Goal: Task Accomplishment & Management: Manage account settings

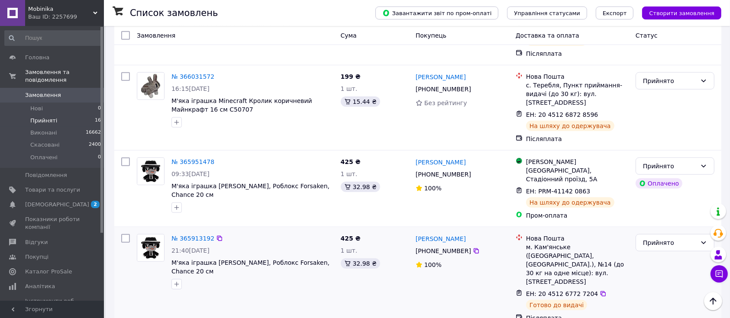
scroll to position [1115, 0]
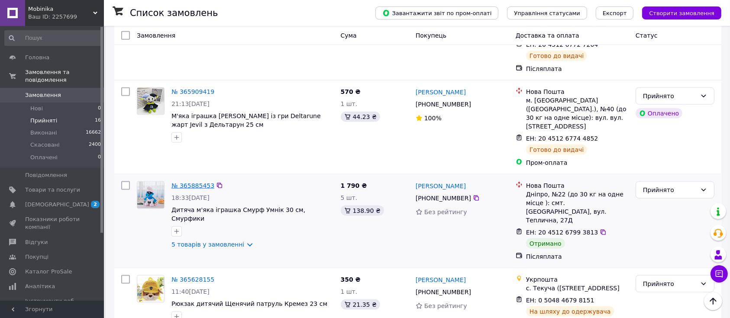
click at [193, 182] on link "№ 365885453" at bounding box center [192, 185] width 43 height 7
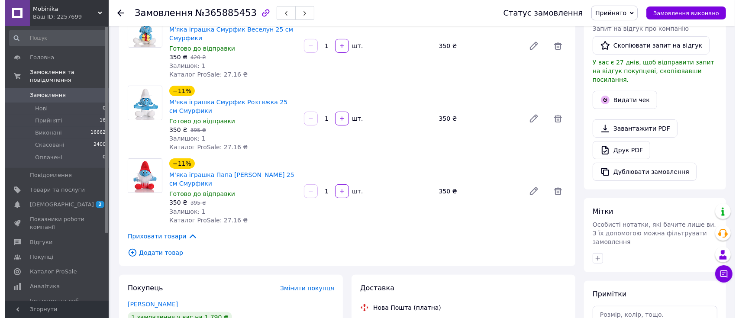
scroll to position [231, 0]
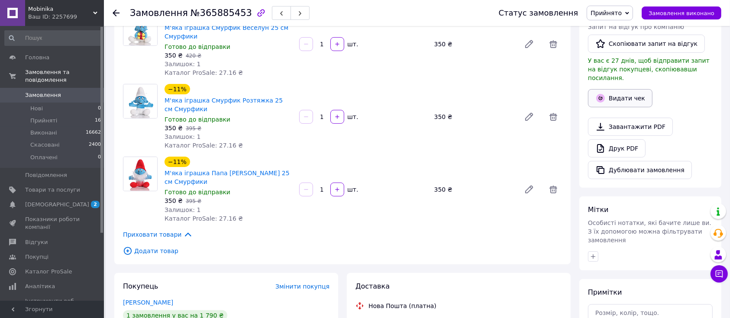
click at [634, 89] on button "Видати чек" at bounding box center [620, 98] width 65 height 18
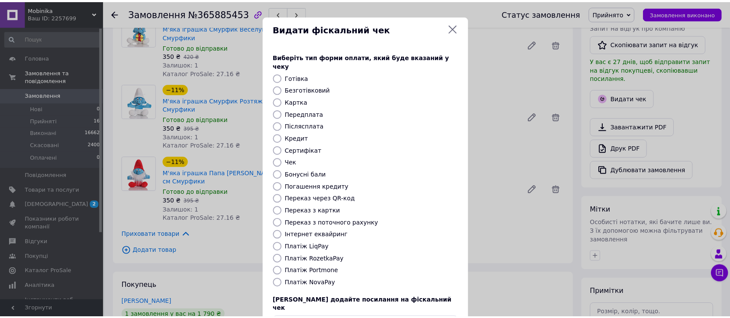
scroll to position [53, 0]
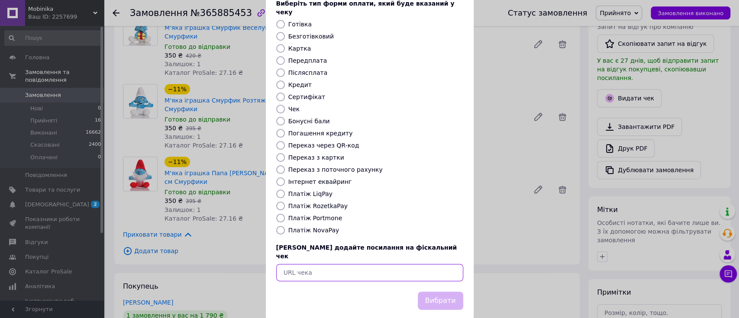
click at [320, 264] on input "text" at bounding box center [369, 272] width 187 height 17
paste input "https://kasa.vchasno.ua/check-viewer/sa6cSAP35Ak"
type input "https://kasa.vchasno.ua/check-viewer/sa6cSAP35Ak"
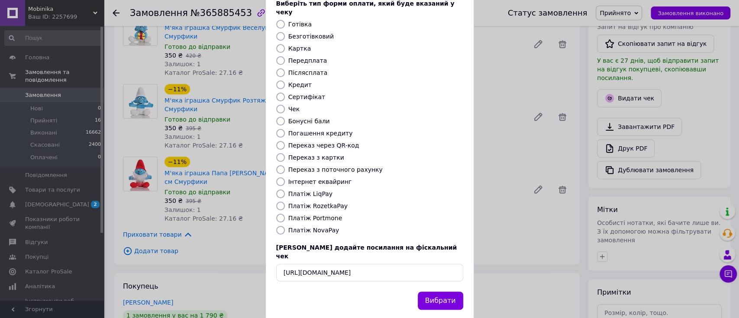
click at [460, 292] on button "Вибрати" at bounding box center [440, 301] width 45 height 19
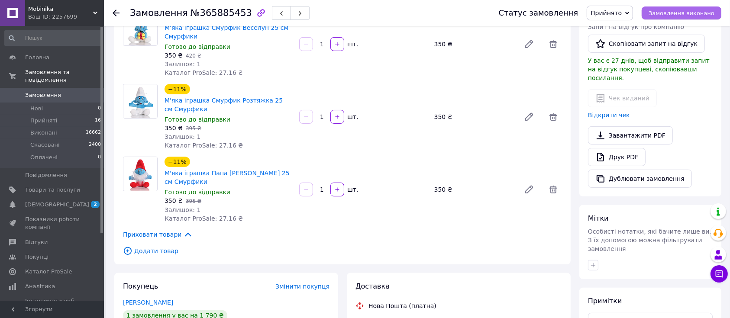
click at [677, 11] on span "Замовлення виконано" at bounding box center [682, 13] width 66 height 6
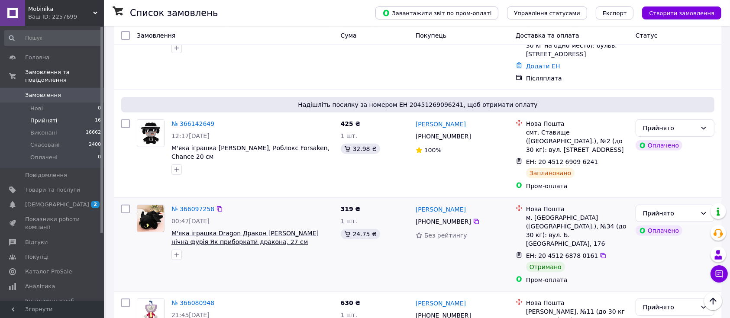
scroll to position [249, 0]
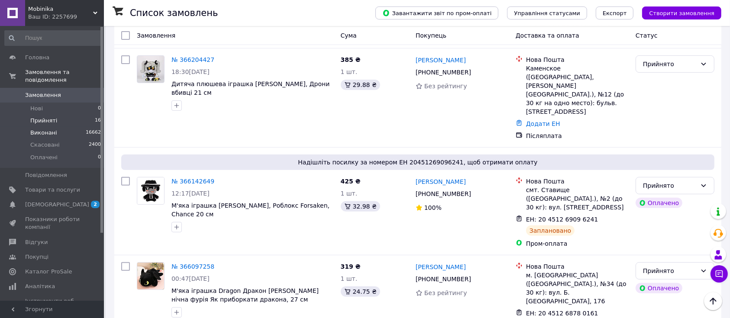
click at [39, 129] on span "Виконані" at bounding box center [43, 133] width 27 height 8
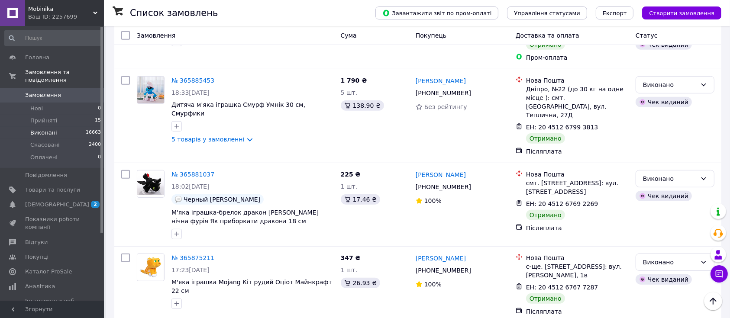
scroll to position [404, 0]
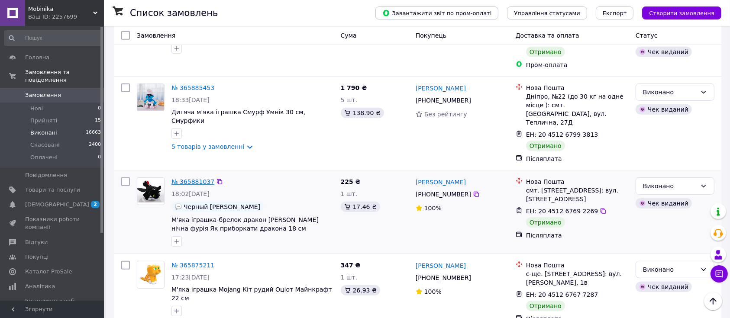
click at [198, 178] on link "№ 365881037" at bounding box center [192, 181] width 43 height 7
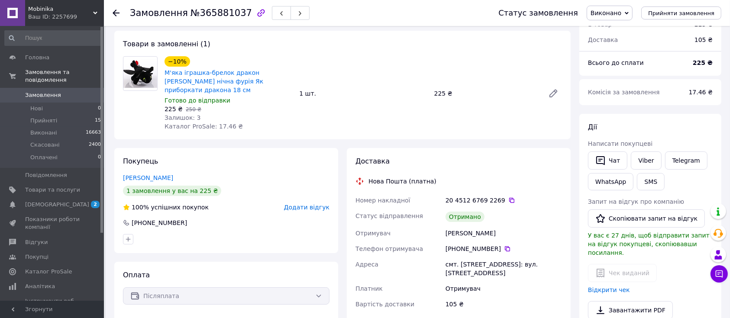
scroll to position [58, 0]
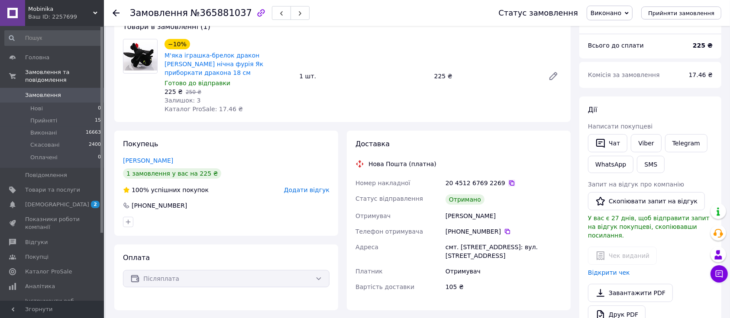
click at [508, 180] on icon at bounding box center [511, 183] width 7 height 7
click at [504, 228] on icon at bounding box center [507, 231] width 7 height 7
click at [457, 209] on div "РИЖКИНА НІНА" at bounding box center [504, 216] width 120 height 16
copy div "РИЖКИНА"
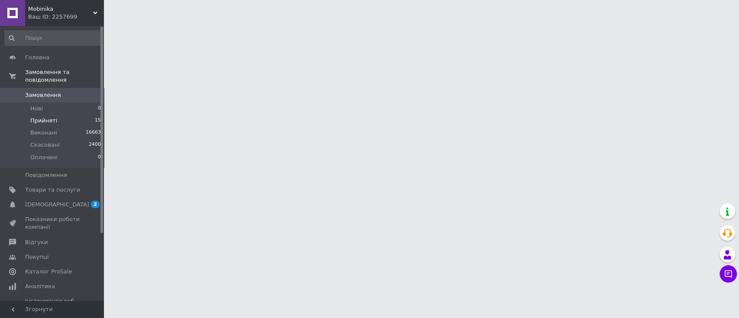
click at [47, 117] on span "Прийняті" at bounding box center [43, 121] width 27 height 8
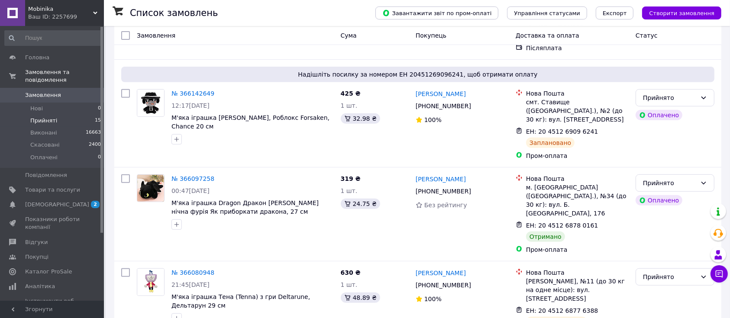
scroll to position [346, 0]
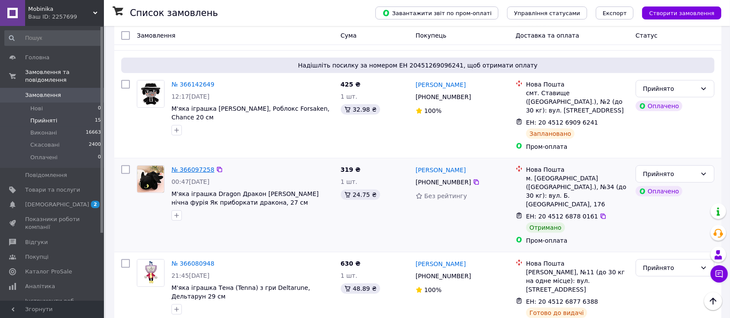
click at [186, 166] on link "№ 366097258" at bounding box center [192, 169] width 43 height 7
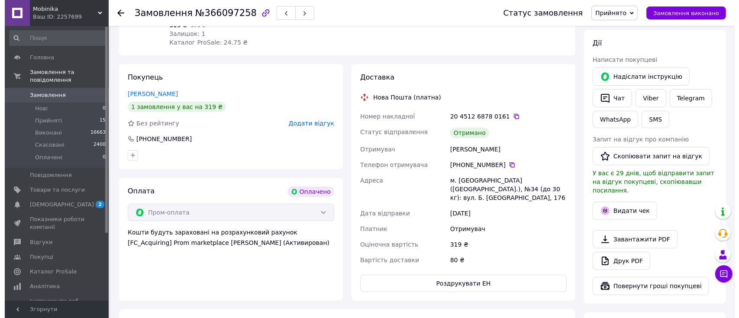
scroll to position [173, 0]
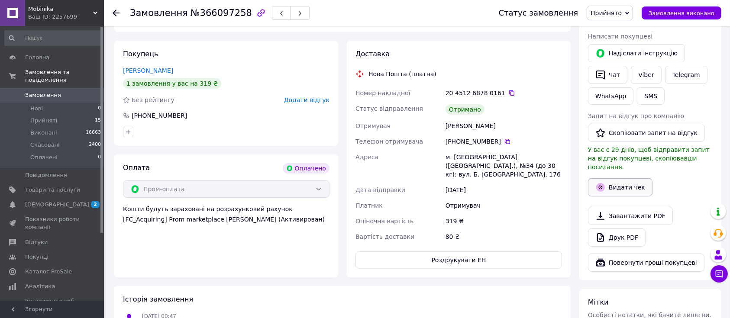
click at [628, 178] on button "Видати чек" at bounding box center [620, 187] width 65 height 18
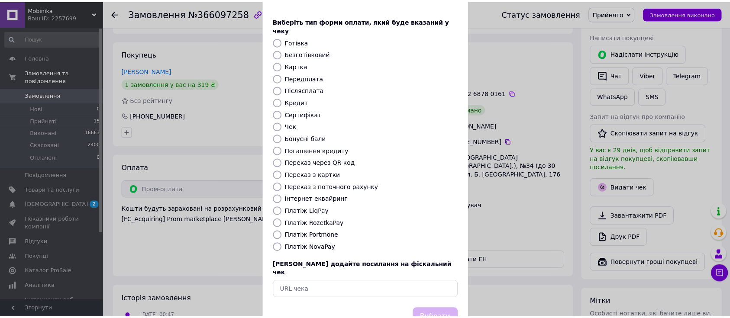
scroll to position [53, 0]
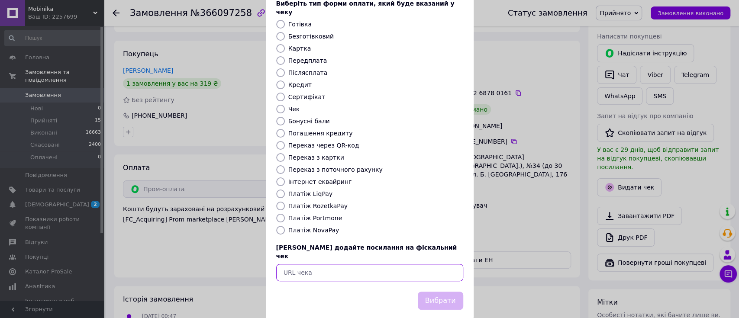
click at [353, 264] on input "text" at bounding box center [369, 272] width 187 height 17
paste input "https://kasa.vchasno.ua/check-viewer/pH6t7RjPeXQ"
type input "https://kasa.vchasno.ua/check-viewer/pH6t7RjPeXQ"
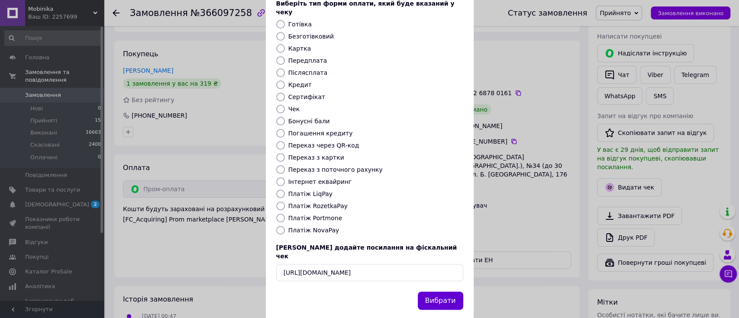
click at [448, 292] on button "Вибрати" at bounding box center [440, 301] width 45 height 19
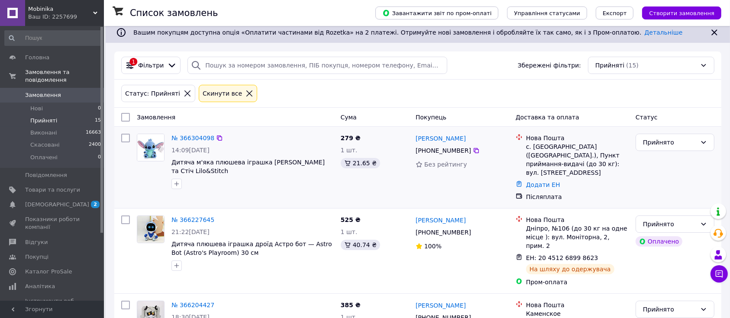
scroll to position [231, 0]
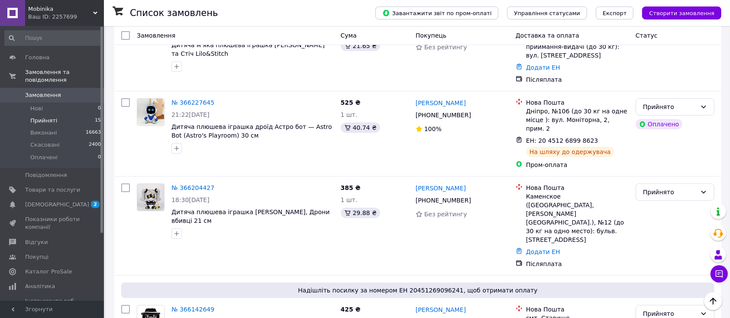
scroll to position [48, 0]
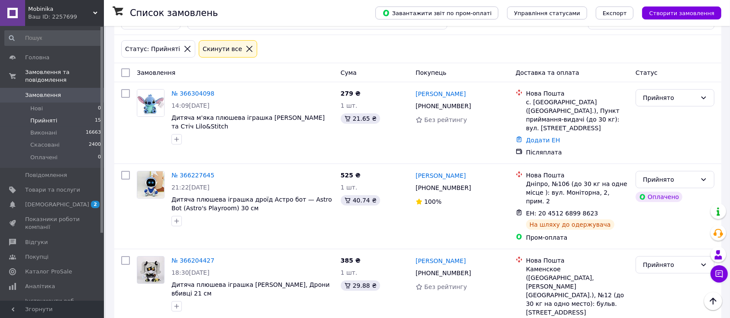
click at [191, 257] on link "№ 366204427" at bounding box center [192, 260] width 43 height 7
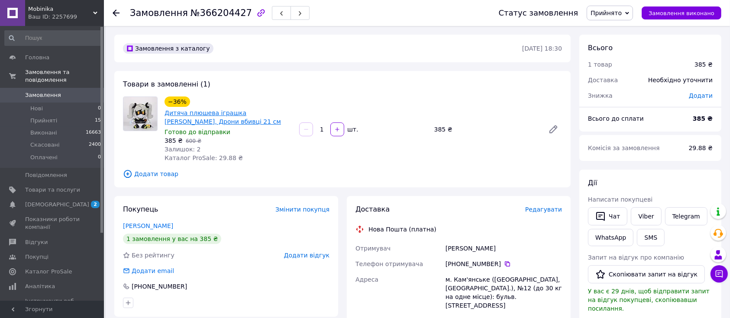
click at [228, 115] on link "Дитяча плюшева іграшка [PERSON_NAME], Дрони вбивці 21 см" at bounding box center [223, 118] width 116 height 16
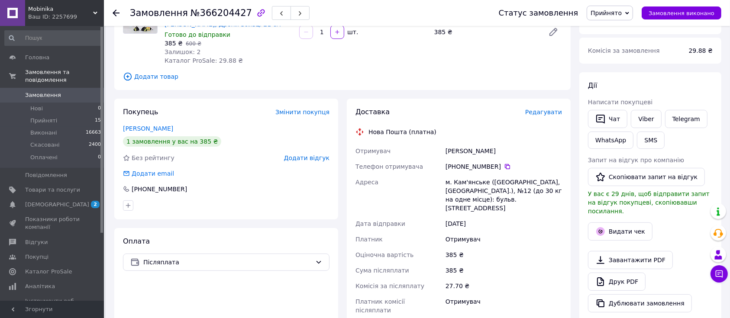
scroll to position [115, 0]
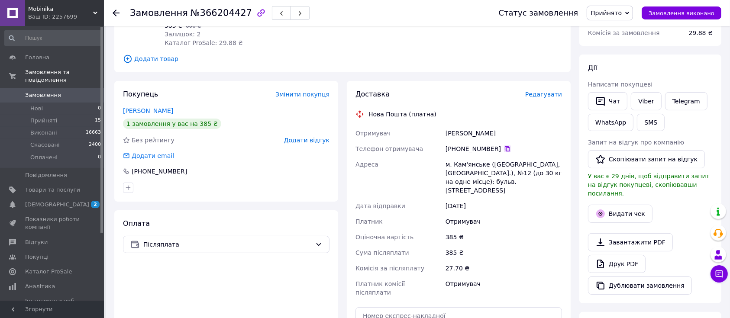
click at [505, 151] on icon at bounding box center [507, 148] width 5 height 5
click at [454, 134] on div "[PERSON_NAME]" at bounding box center [504, 134] width 120 height 16
copy div "[PERSON_NAME]"
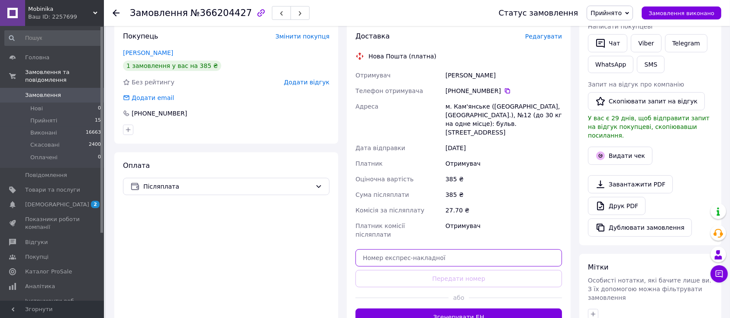
click at [395, 249] on input "text" at bounding box center [458, 257] width 207 height 17
paste input "20451269152611"
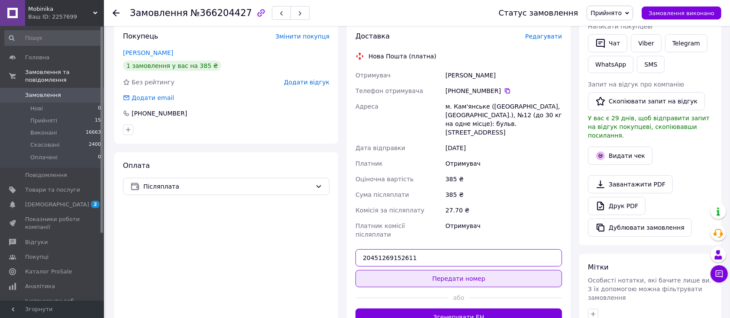
type input "20451269152611"
drag, startPoint x: 425, startPoint y: 262, endPoint x: 500, endPoint y: 204, distance: 94.8
click at [425, 270] on button "Передати номер" at bounding box center [458, 278] width 207 height 17
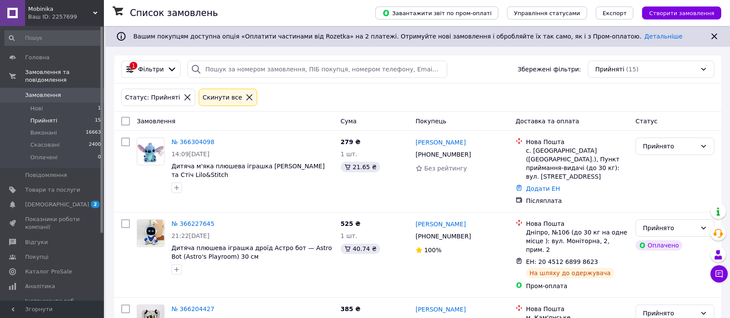
click at [184, 97] on icon at bounding box center [187, 97] width 6 height 6
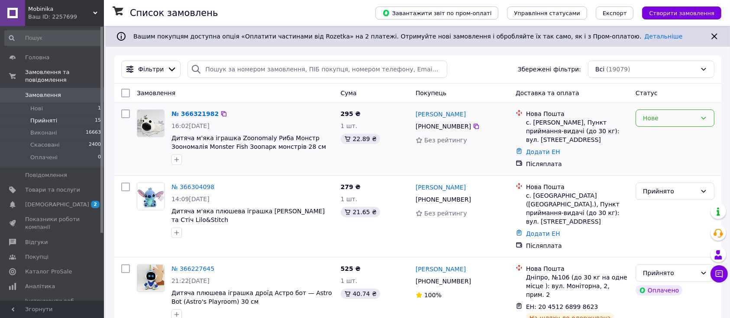
click at [675, 115] on div "Нове" at bounding box center [670, 118] width 54 height 10
click at [653, 133] on li "Прийнято" at bounding box center [675, 137] width 78 height 16
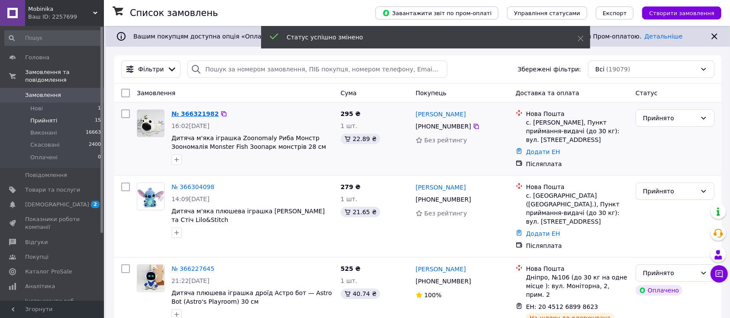
click at [188, 113] on link "№ 366321982" at bounding box center [194, 113] width 47 height 7
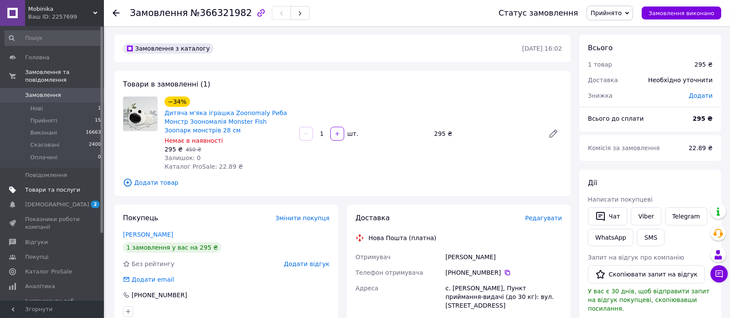
click at [39, 186] on span "Товари та послуги" at bounding box center [52, 190] width 55 height 8
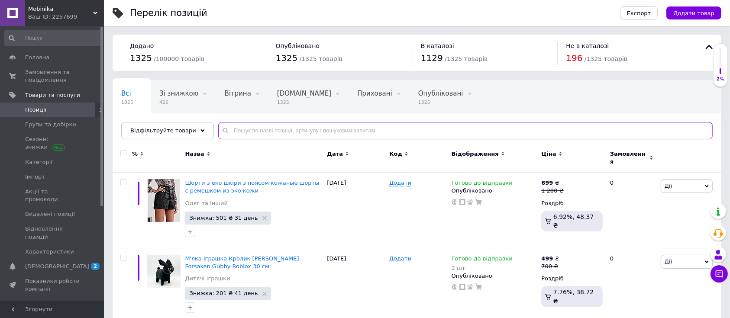
click at [245, 129] on input "text" at bounding box center [465, 130] width 494 height 17
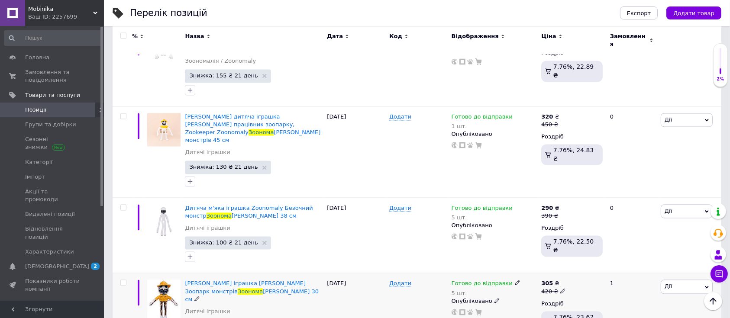
scroll to position [1724, 0]
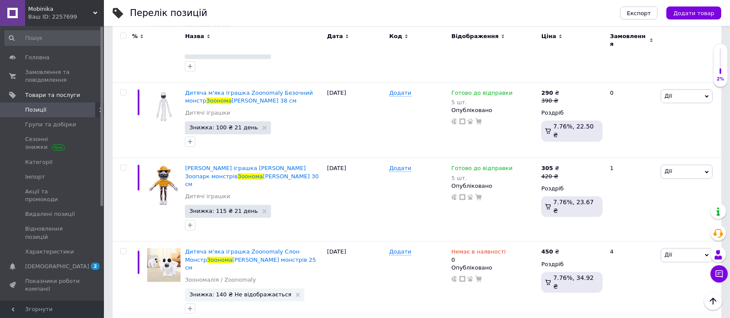
type input "зоонома"
type input "1"
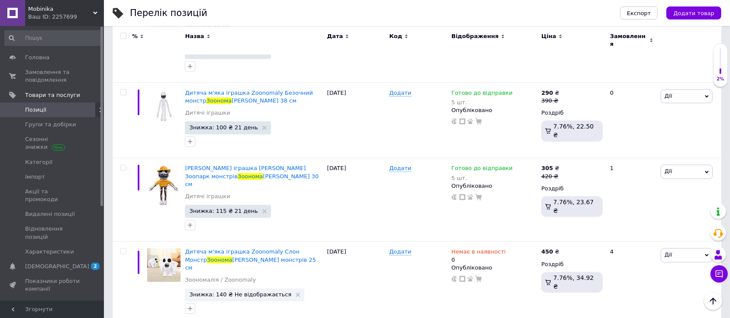
click at [41, 77] on span "Замовлення та повідомлення" at bounding box center [52, 76] width 55 height 16
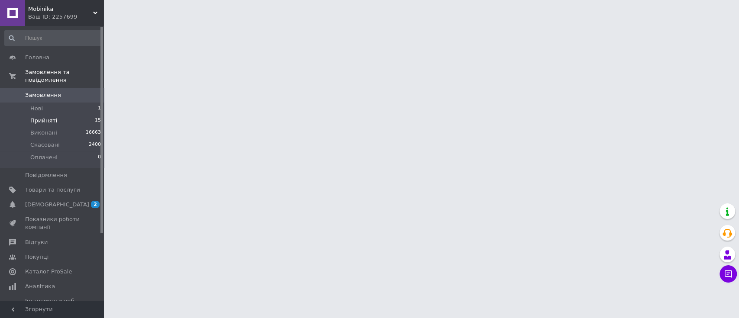
click at [45, 117] on span "Прийняті" at bounding box center [43, 121] width 27 height 8
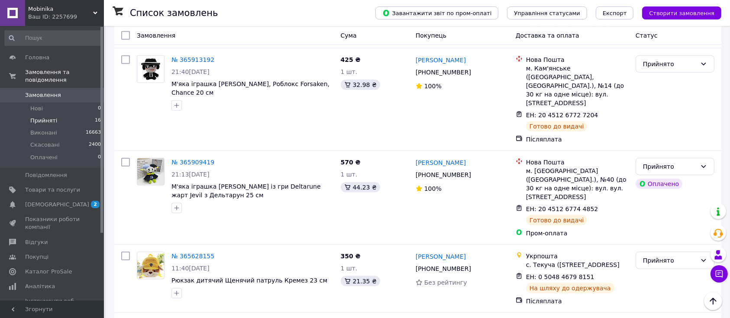
scroll to position [1051, 0]
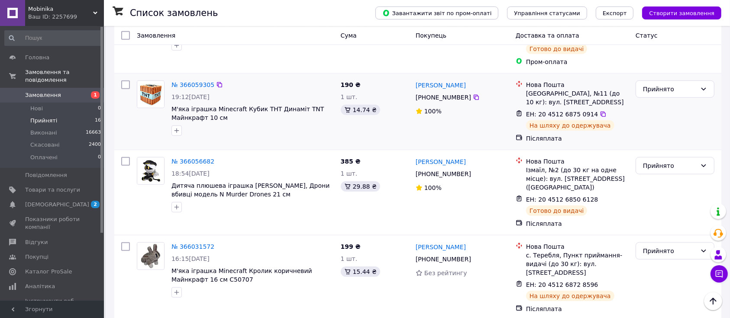
scroll to position [659, 0]
